Goal: Check status: Check status

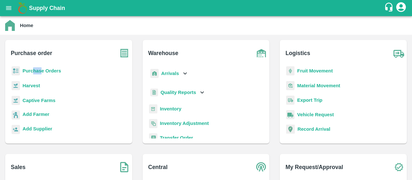
drag, startPoint x: 42, startPoint y: 66, endPoint x: 31, endPoint y: 73, distance: 12.6
click at [31, 73] on div "Purchase Orders" at bounding box center [68, 73] width 117 height 15
click at [31, 73] on b "Purchase Orders" at bounding box center [42, 70] width 39 height 5
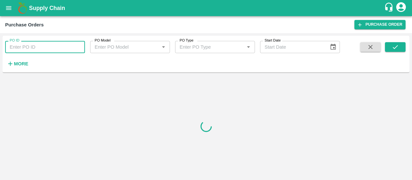
click at [42, 44] on input "PO ID" at bounding box center [45, 47] width 80 height 12
paste input "179473"
click at [393, 49] on span at bounding box center [395, 55] width 21 height 26
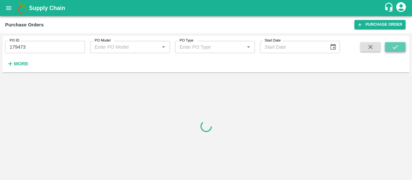
click at [393, 49] on icon "submit" at bounding box center [395, 47] width 7 height 7
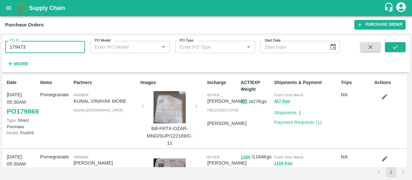
click at [68, 45] on input "179473" at bounding box center [45, 47] width 80 height 12
type input "179473"
click at [400, 51] on button "submit" at bounding box center [395, 47] width 21 height 10
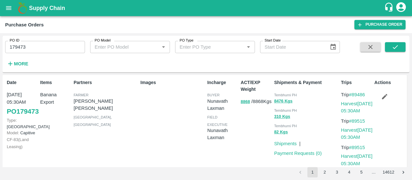
click at [21, 117] on link "PO 179473" at bounding box center [23, 112] width 32 height 12
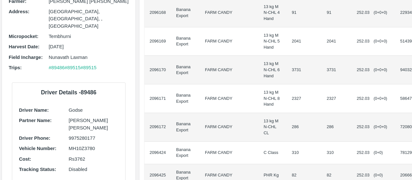
scroll to position [202, 0]
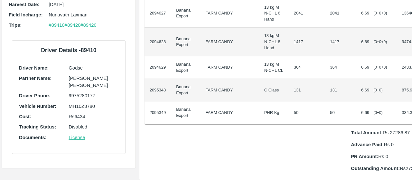
scroll to position [149, 0]
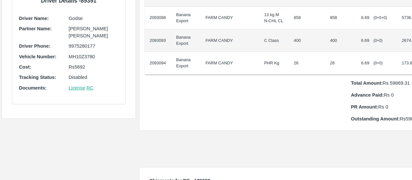
scroll to position [184, 0]
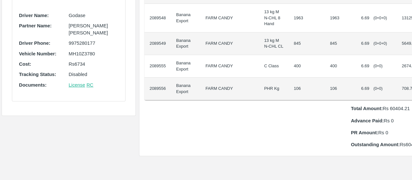
scroll to position [187, 0]
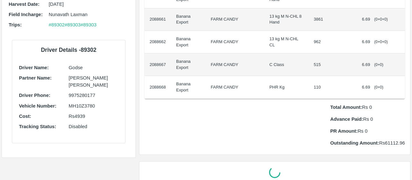
scroll to position [145, 0]
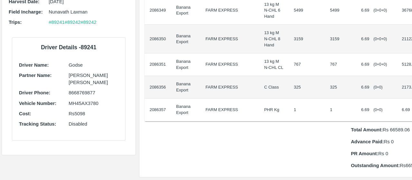
scroll to position [138, 0]
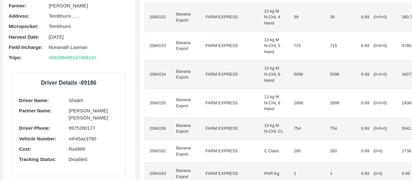
scroll to position [101, 0]
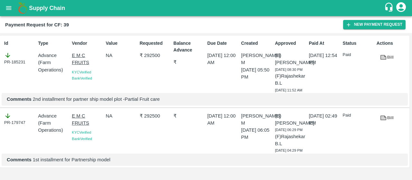
click at [8, 11] on icon "open drawer" at bounding box center [8, 8] width 7 height 7
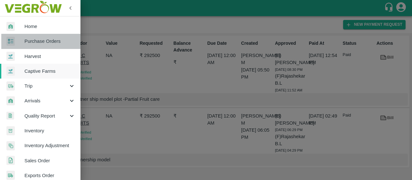
click at [43, 40] on span "Purchase Orders" at bounding box center [49, 41] width 51 height 7
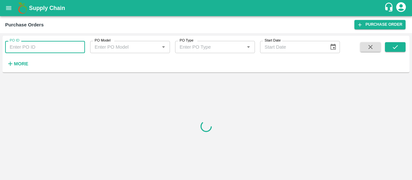
click at [51, 49] on input "PO ID" at bounding box center [45, 47] width 80 height 12
paste input "178843"
click at [393, 53] on span at bounding box center [395, 55] width 21 height 26
drag, startPoint x: 393, startPoint y: 53, endPoint x: 393, endPoint y: 49, distance: 3.9
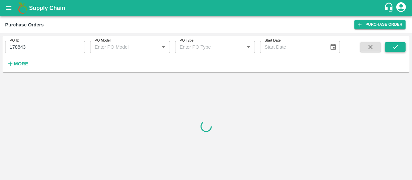
click at [393, 49] on span at bounding box center [395, 55] width 21 height 26
click at [393, 49] on icon "submit" at bounding box center [395, 47] width 7 height 7
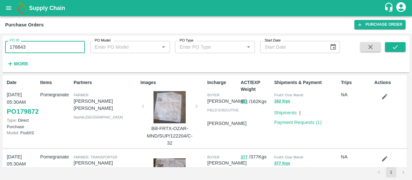
click at [47, 46] on input "178843" at bounding box center [45, 47] width 80 height 12
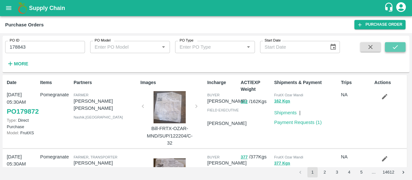
click at [389, 46] on button "submit" at bounding box center [395, 47] width 21 height 10
click at [400, 50] on button "submit" at bounding box center [395, 47] width 21 height 10
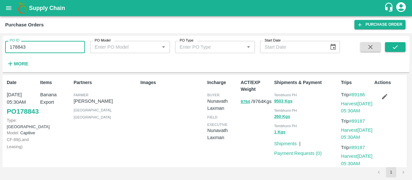
click at [33, 44] on input "178843" at bounding box center [45, 47] width 80 height 12
type input "1"
paste input "text"
type input "178701"
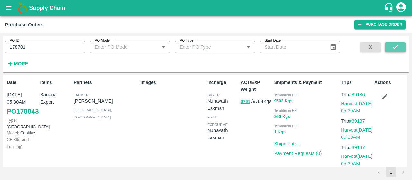
click at [400, 50] on button "submit" at bounding box center [395, 47] width 21 height 10
click at [286, 143] on link "Shipments" at bounding box center [286, 143] width 23 height 5
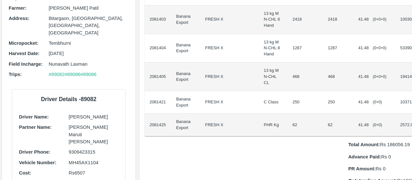
scroll to position [71, 0]
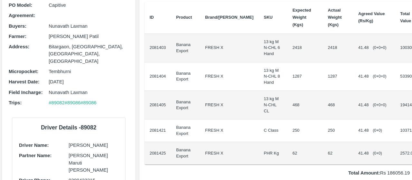
click at [323, 47] on td "2418" at bounding box center [338, 48] width 30 height 29
copy td "2418"
click at [323, 76] on td "1287" at bounding box center [338, 77] width 30 height 29
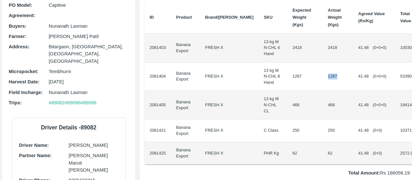
copy td "1287"
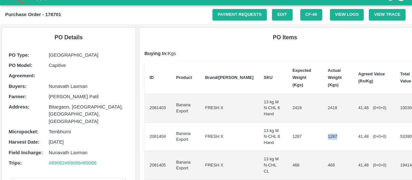
scroll to position [11, 0]
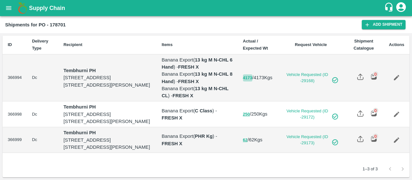
click at [253, 77] on button "4173" at bounding box center [247, 77] width 9 height 7
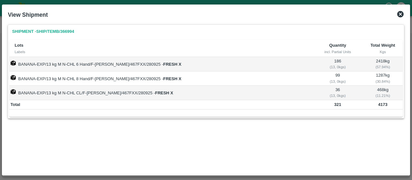
click at [400, 16] on icon at bounding box center [401, 14] width 6 height 6
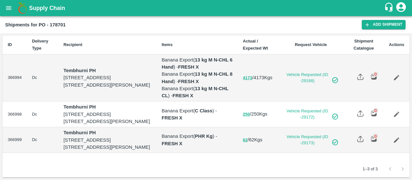
scroll to position [6, 0]
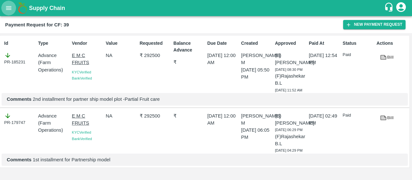
click at [8, 5] on icon "open drawer" at bounding box center [8, 8] width 7 height 7
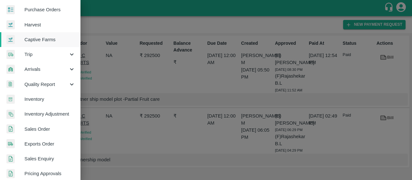
scroll to position [32, 0]
click at [47, 129] on span "Sales Order" at bounding box center [49, 128] width 51 height 7
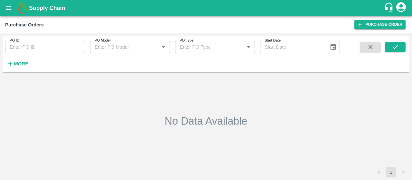
type input "178695"
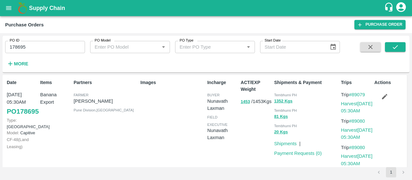
scroll to position [11, 0]
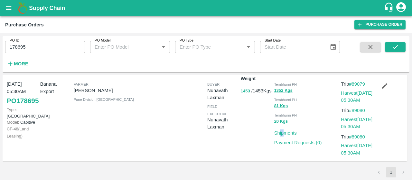
drag, startPoint x: 283, startPoint y: 130, endPoint x: 278, endPoint y: 132, distance: 5.3
click at [278, 132] on p "Shipments" at bounding box center [286, 133] width 23 height 7
click at [278, 132] on link "Shipments" at bounding box center [286, 133] width 23 height 5
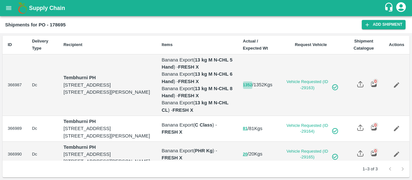
click at [253, 82] on button "1352" at bounding box center [247, 85] width 9 height 7
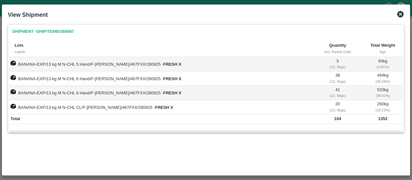
click at [397, 13] on icon at bounding box center [401, 14] width 8 height 8
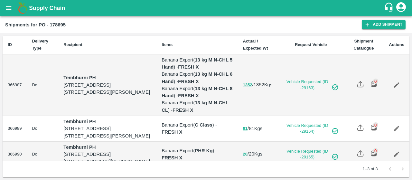
scroll to position [20, 0]
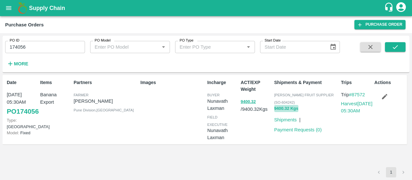
click at [277, 107] on button "9400.32 Kgs" at bounding box center [287, 108] width 24 height 7
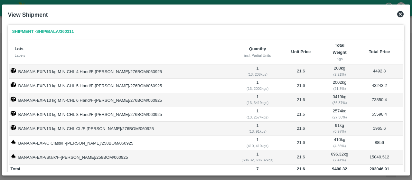
click at [398, 14] on icon at bounding box center [401, 14] width 6 height 6
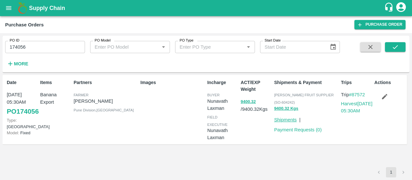
click at [283, 120] on link "Shipments" at bounding box center [286, 119] width 23 height 5
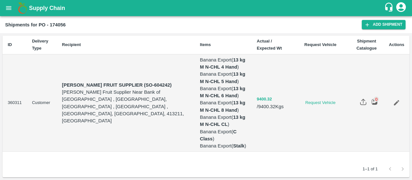
click at [257, 96] on button "9400.32" at bounding box center [264, 99] width 15 height 7
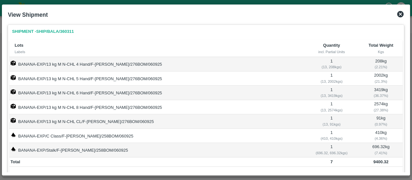
scroll to position [19, 0]
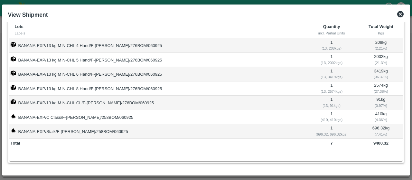
click at [400, 14] on icon at bounding box center [401, 14] width 6 height 6
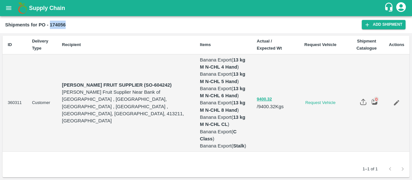
drag, startPoint x: 50, startPoint y: 24, endPoint x: 84, endPoint y: 27, distance: 34.3
click at [84, 27] on div "Shipments for PO - 174056" at bounding box center [183, 25] width 357 height 8
copy b "174056"
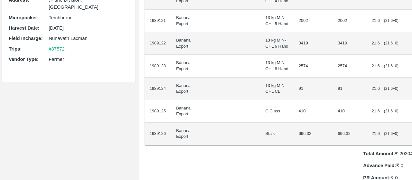
scroll to position [128, 0]
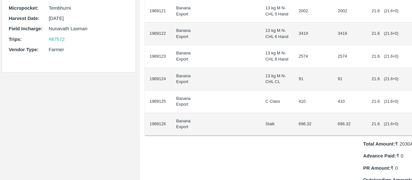
click at [333, 136] on td "696.32" at bounding box center [350, 124] width 34 height 23
copy td "696.32"
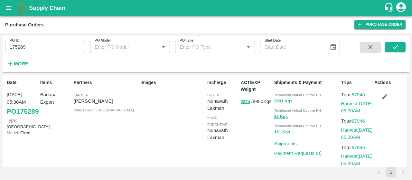
scroll to position [11, 0]
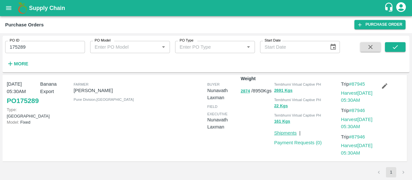
click at [286, 134] on link "Shipments" at bounding box center [286, 133] width 23 height 5
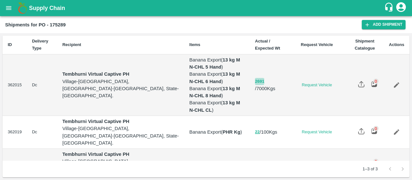
click at [255, 84] on button "2691" at bounding box center [259, 81] width 9 height 7
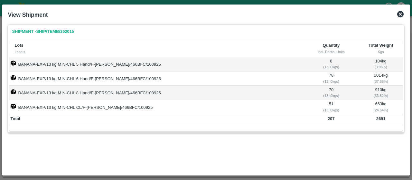
click at [398, 12] on icon at bounding box center [401, 14] width 6 height 6
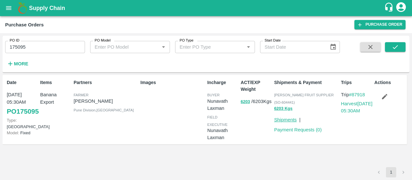
click at [286, 120] on link "Shipments" at bounding box center [286, 119] width 23 height 5
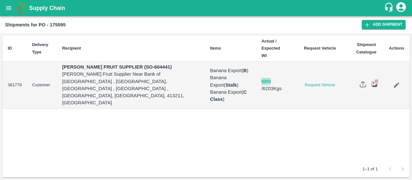
click at [262, 78] on button "6203" at bounding box center [266, 81] width 9 height 7
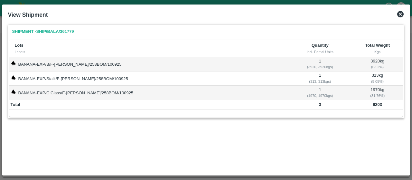
click at [400, 16] on icon at bounding box center [401, 14] width 6 height 6
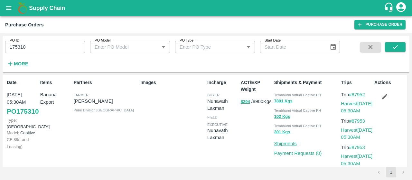
click at [277, 142] on link "Shipments" at bounding box center [286, 143] width 23 height 5
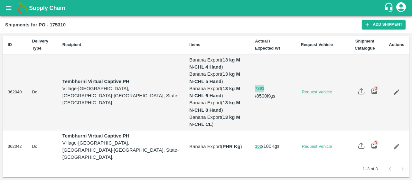
click at [255, 92] on button "7891" at bounding box center [259, 88] width 9 height 7
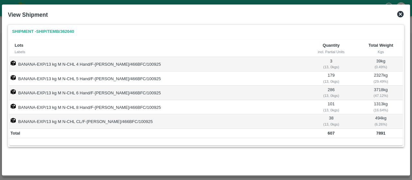
click at [401, 13] on icon at bounding box center [401, 14] width 6 height 6
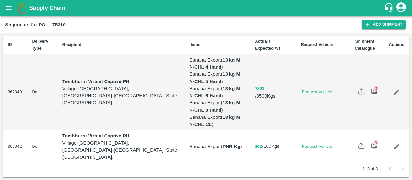
scroll to position [20, 0]
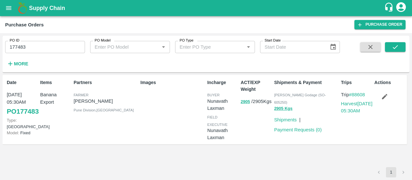
click at [273, 114] on div "Shipments" at bounding box center [284, 119] width 25 height 10
click at [278, 117] on link "Shipments" at bounding box center [286, 119] width 23 height 5
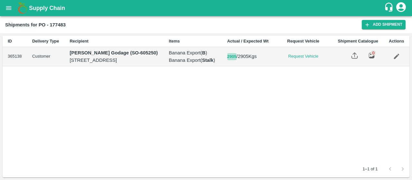
click at [237, 61] on button "2905" at bounding box center [232, 56] width 9 height 7
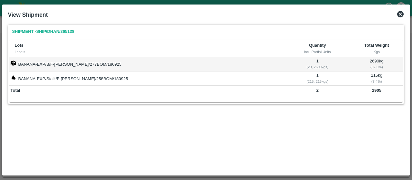
click at [245, 66] on div "Shipment - SHIP/DHAN/365138 Lots Labels Quantity incl. Partial Units Total Weig…" at bounding box center [206, 97] width 402 height 150
click at [397, 13] on icon at bounding box center [401, 14] width 8 height 8
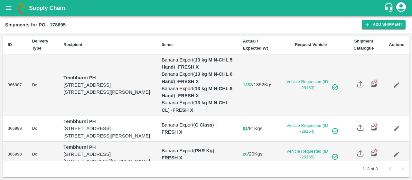
click at [253, 82] on button "1352" at bounding box center [247, 85] width 9 height 7
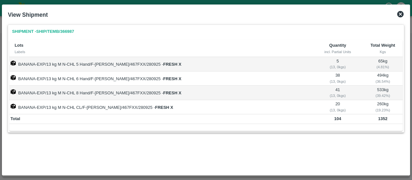
click at [400, 13] on icon at bounding box center [401, 14] width 8 height 8
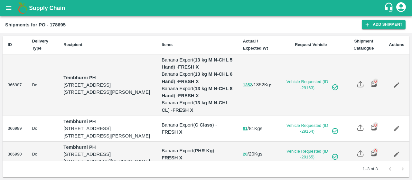
scroll to position [20, 0]
